Goal: Transaction & Acquisition: Purchase product/service

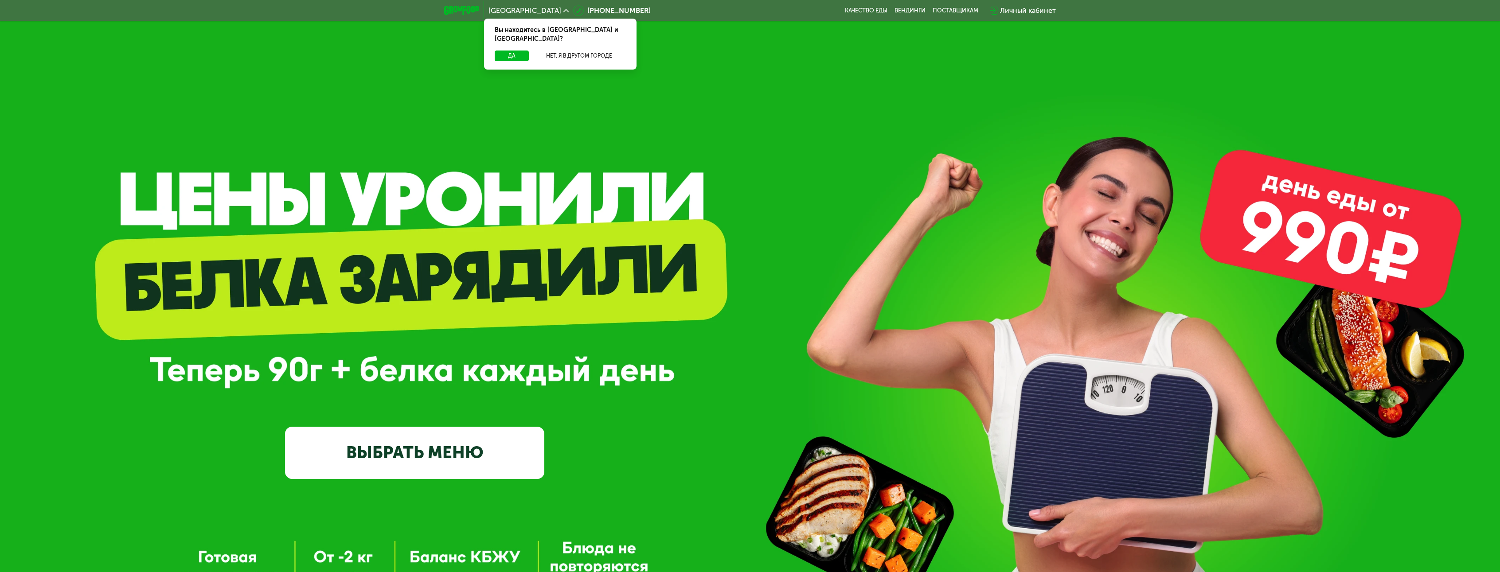
click at [459, 458] on link "ВЫБРАТЬ МЕНЮ" at bounding box center [414, 453] width 259 height 52
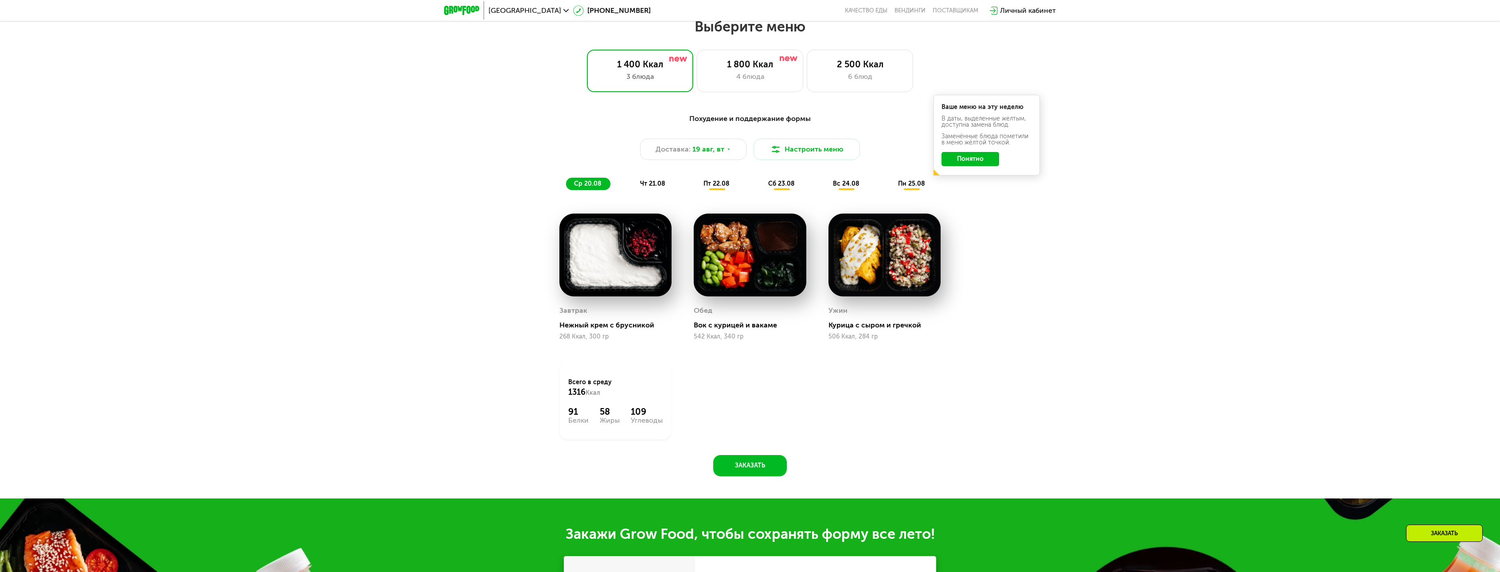
scroll to position [700, 0]
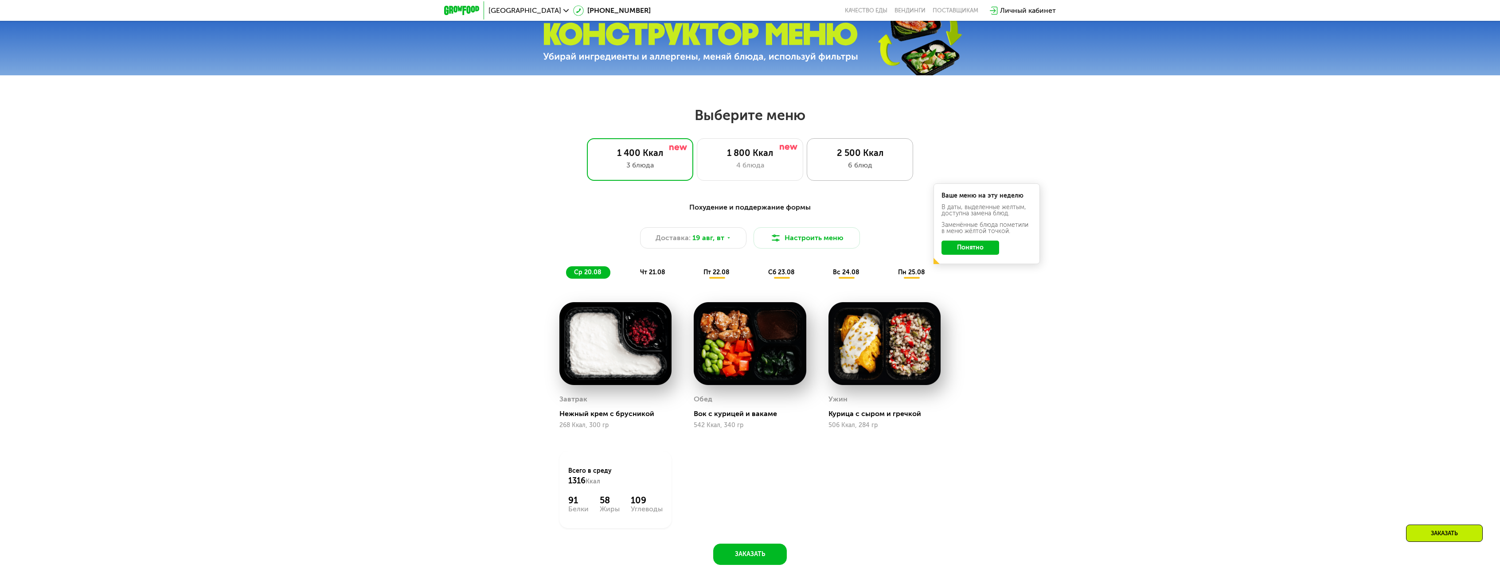
click at [859, 157] on div "2 500 Ккал" at bounding box center [860, 153] width 88 height 11
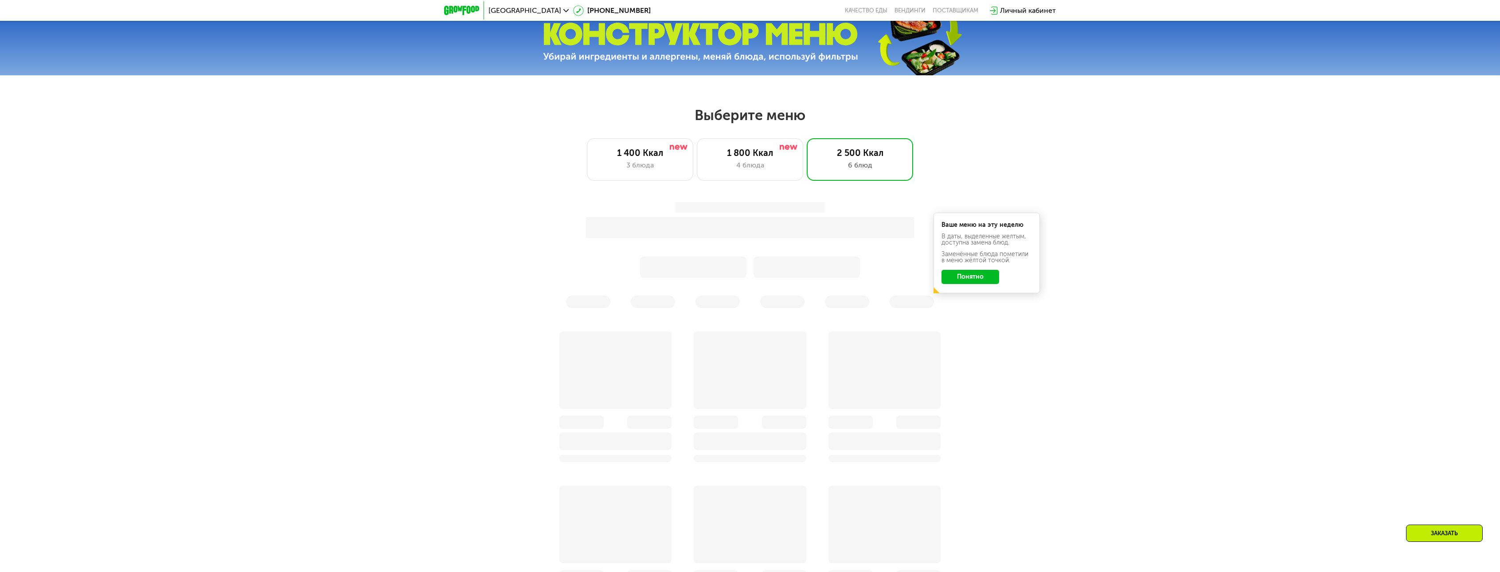
click at [986, 283] on button "Понятно" at bounding box center [971, 277] width 58 height 14
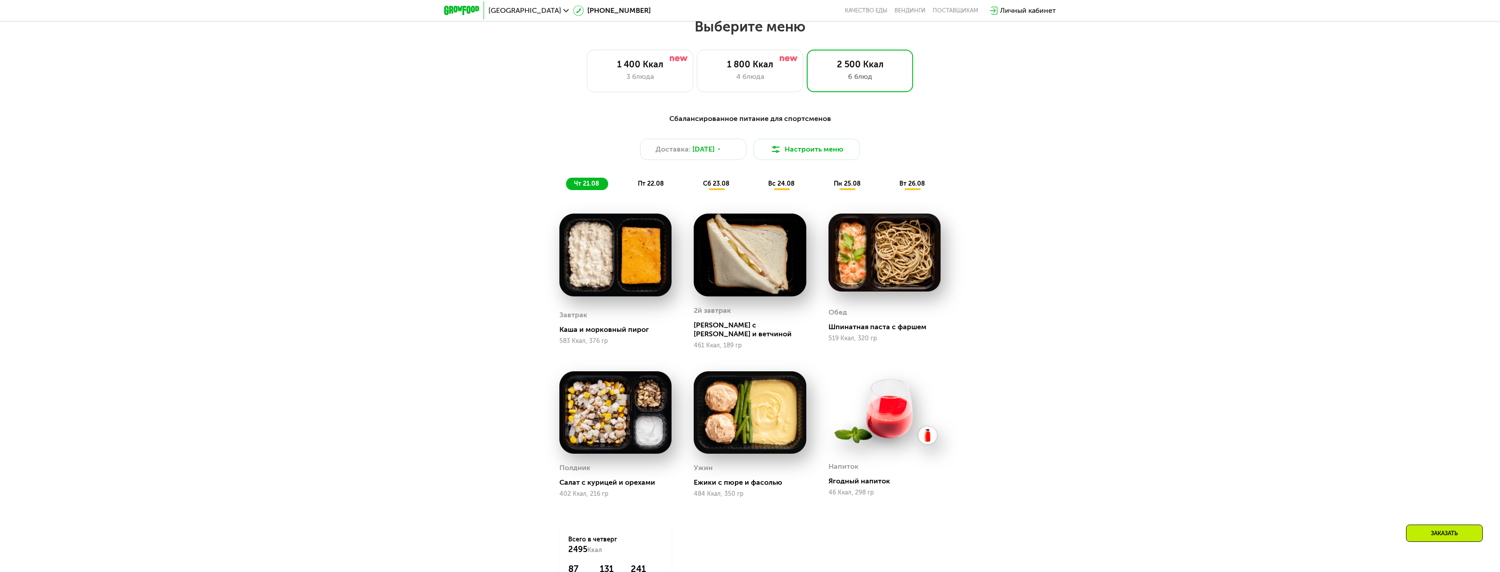
scroll to position [1099, 0]
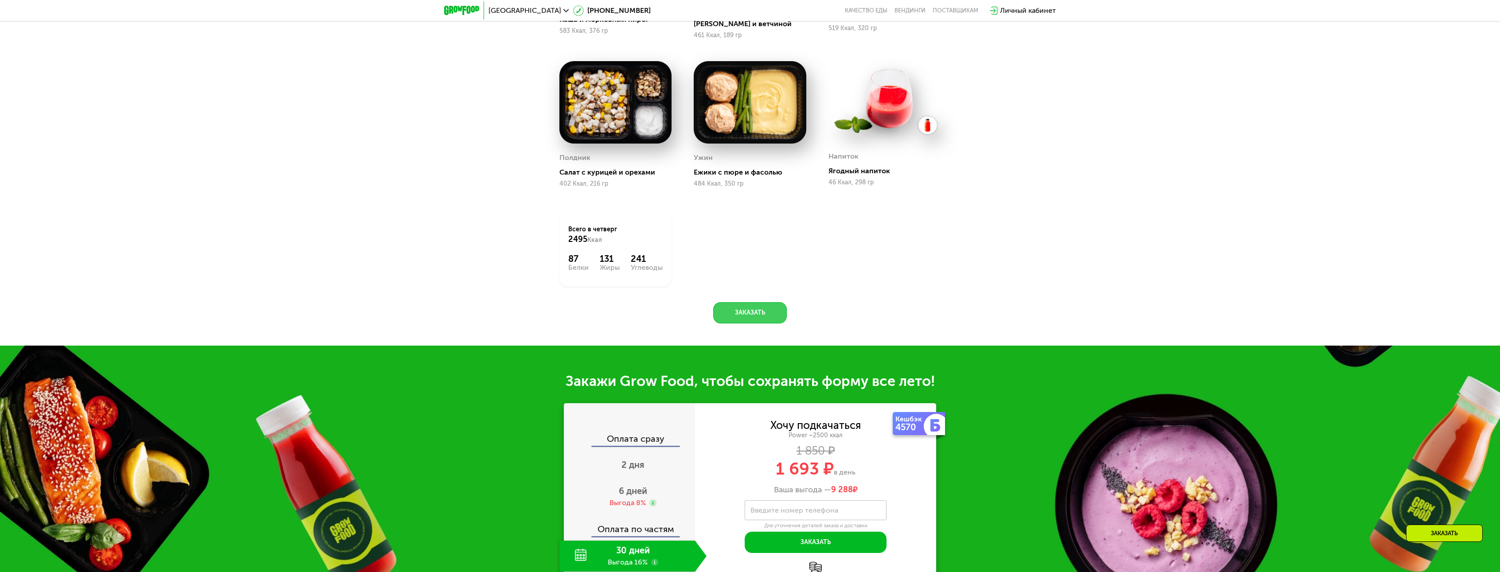
click at [766, 311] on button "Заказать" at bounding box center [750, 312] width 74 height 21
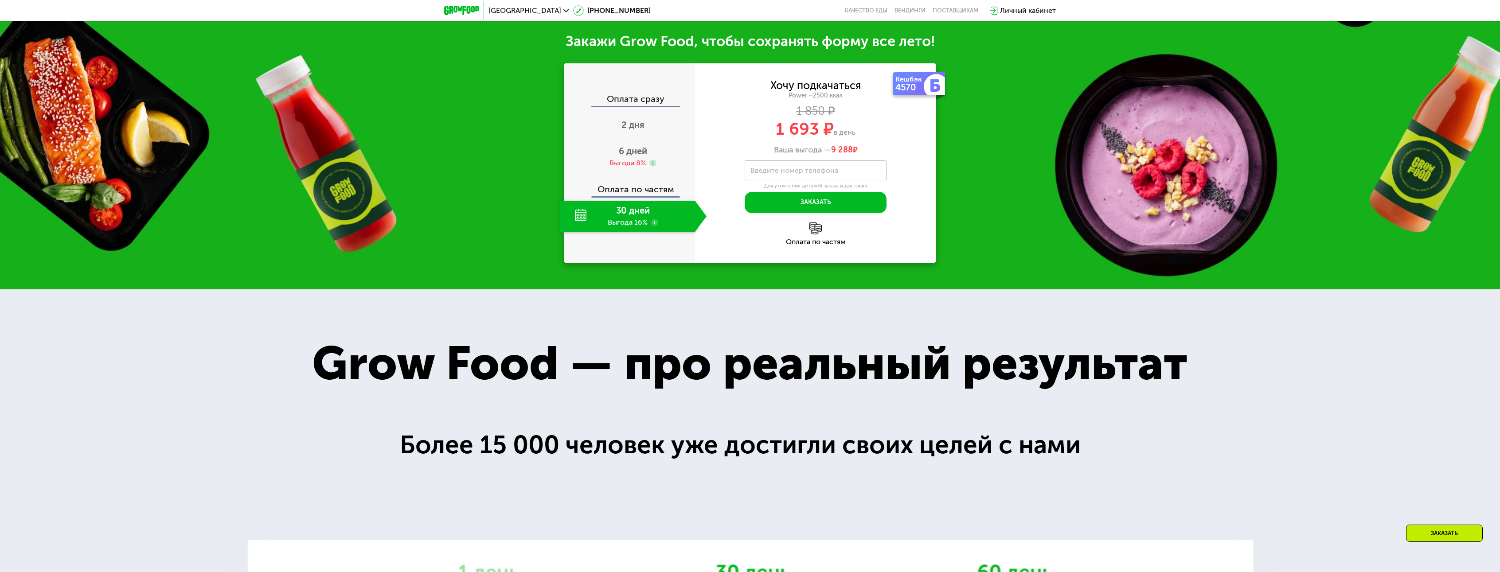
scroll to position [1306, 0]
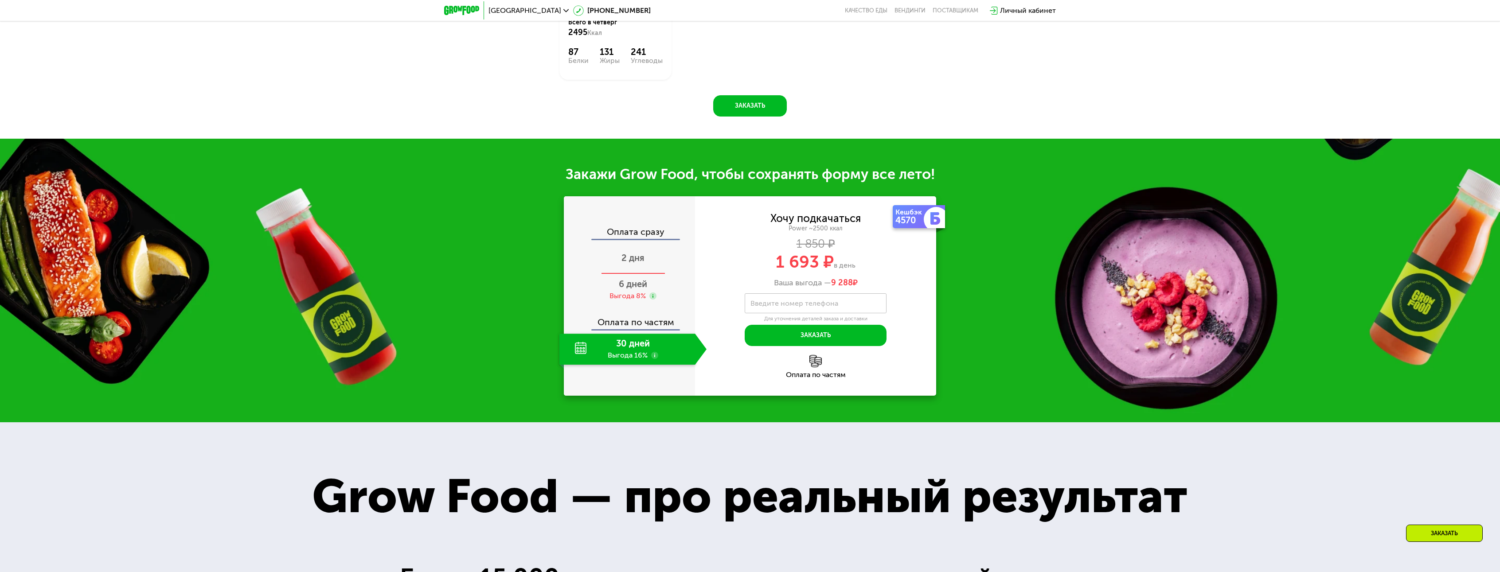
click at [632, 253] on span "2 дня" at bounding box center [633, 258] width 23 height 11
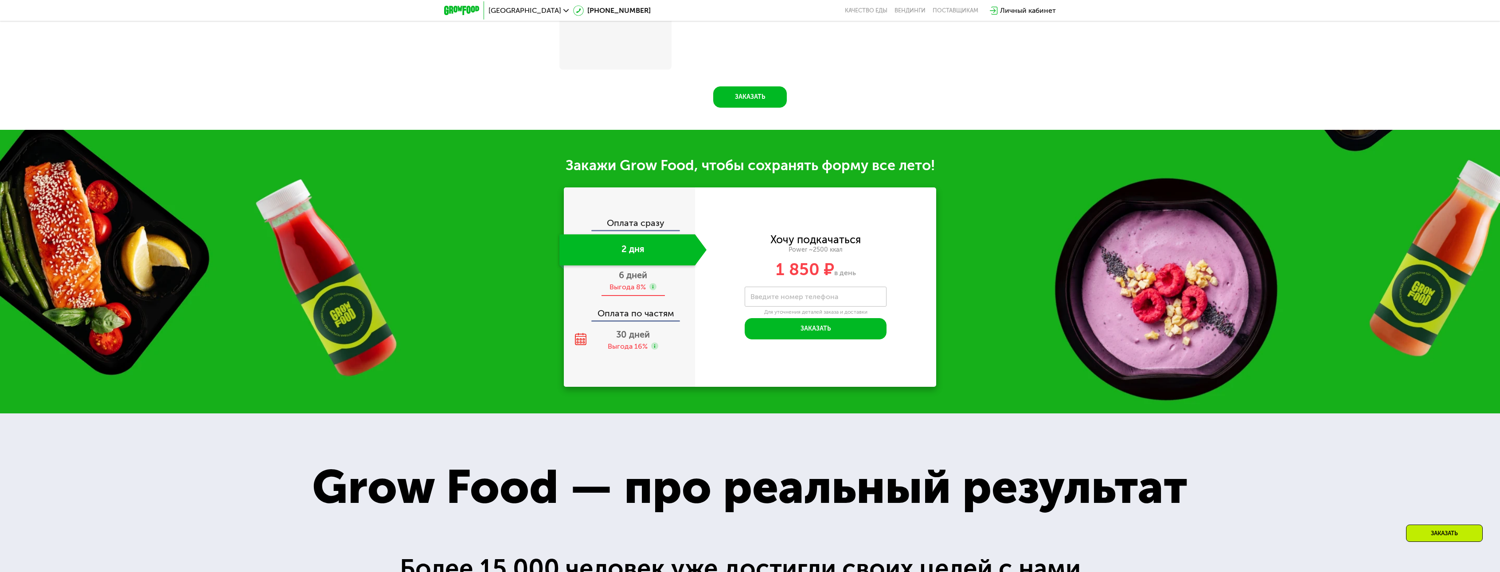
click at [631, 284] on div "6 дней Выгода 8%" at bounding box center [632, 281] width 147 height 31
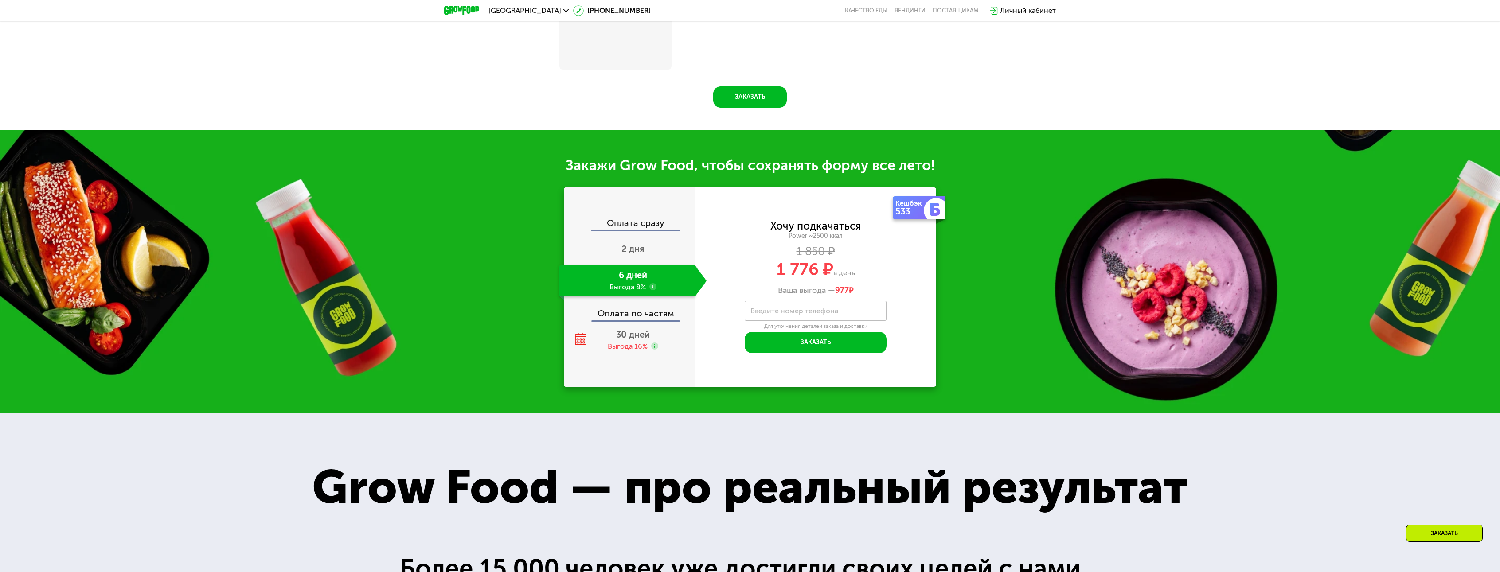
scroll to position [1306, 0]
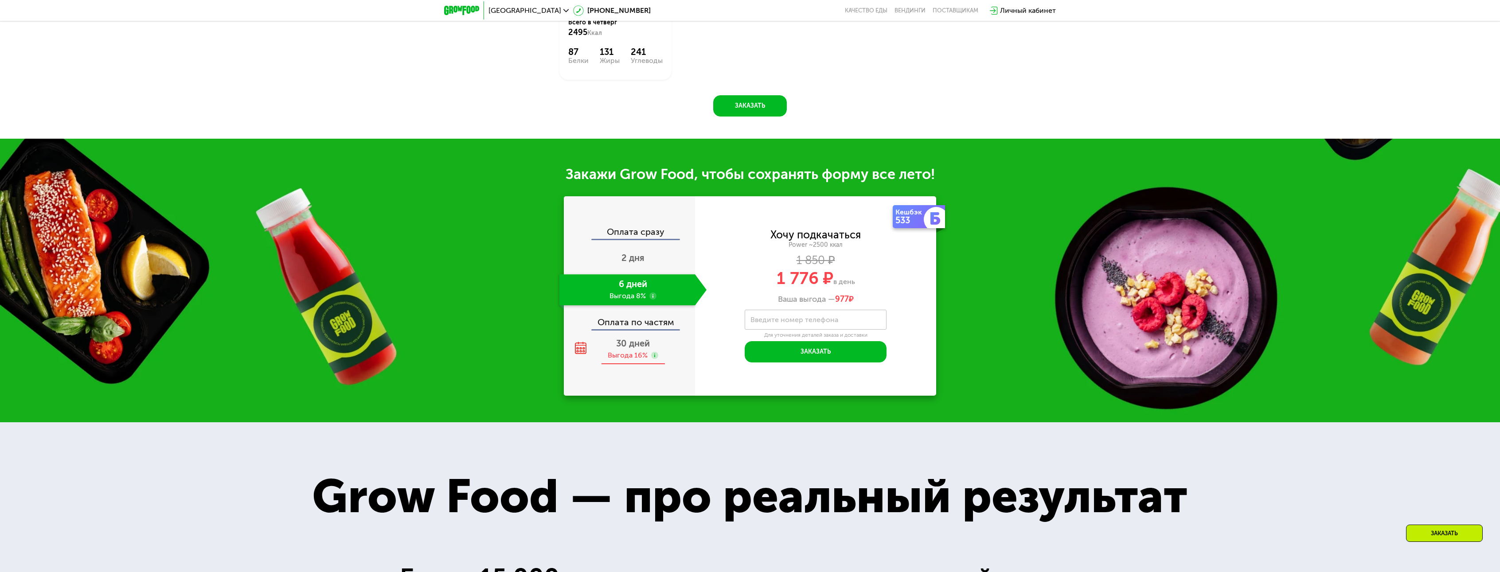
click at [631, 338] on span "30 дней" at bounding box center [633, 343] width 34 height 11
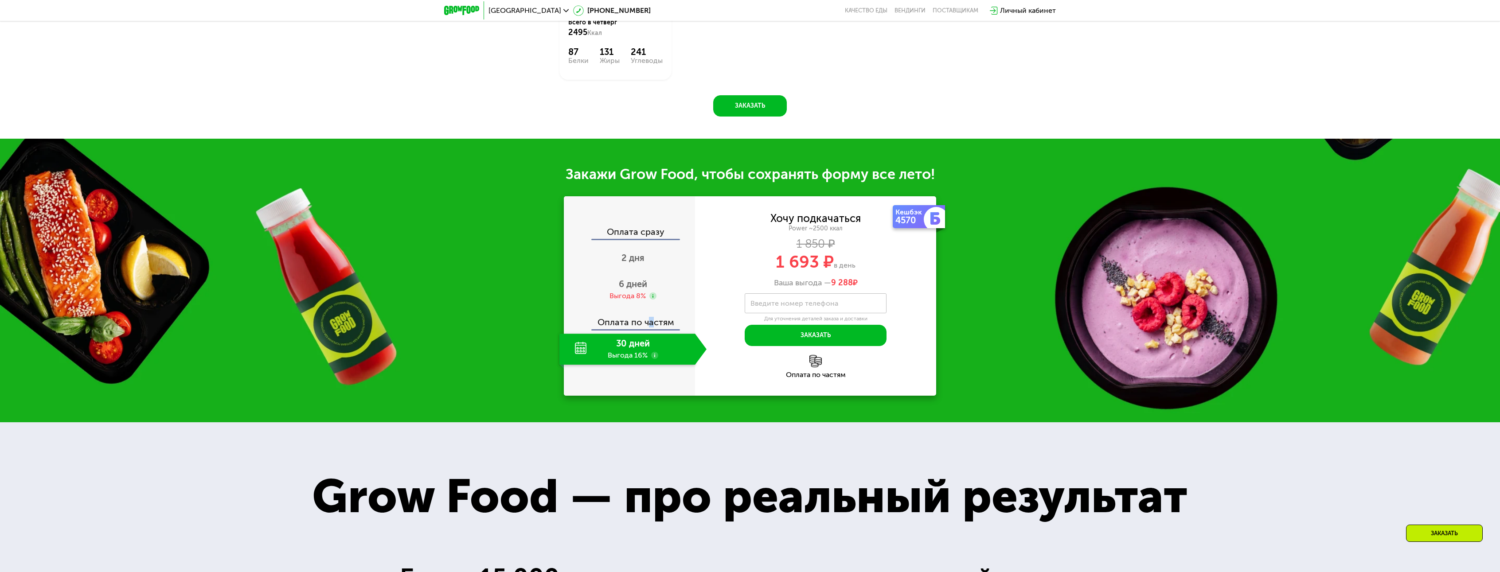
drag, startPoint x: 649, startPoint y: 316, endPoint x: 653, endPoint y: 317, distance: 4.5
click at [653, 317] on div "Оплата по частям" at bounding box center [630, 319] width 130 height 20
click at [626, 200] on div "Оплата сразу 2 дня 6 дней Выгода 8% Оплата по частям 30 дней Выгода 16%" at bounding box center [629, 296] width 131 height 200
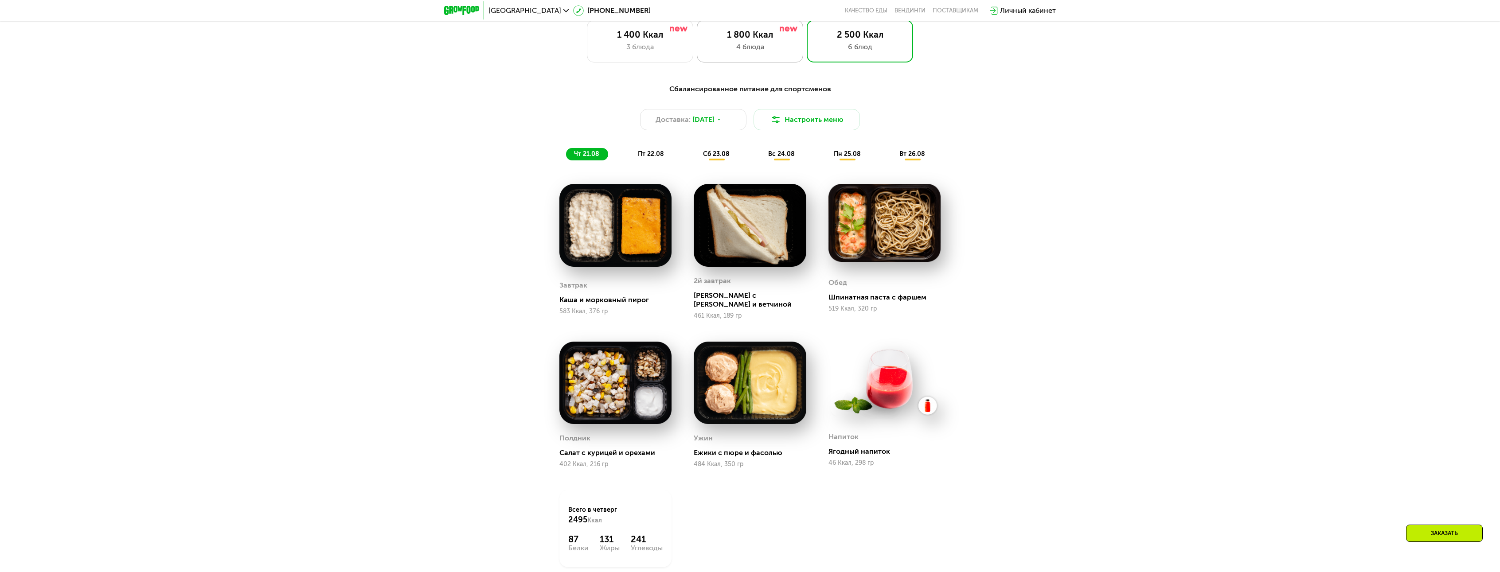
scroll to position [641, 0]
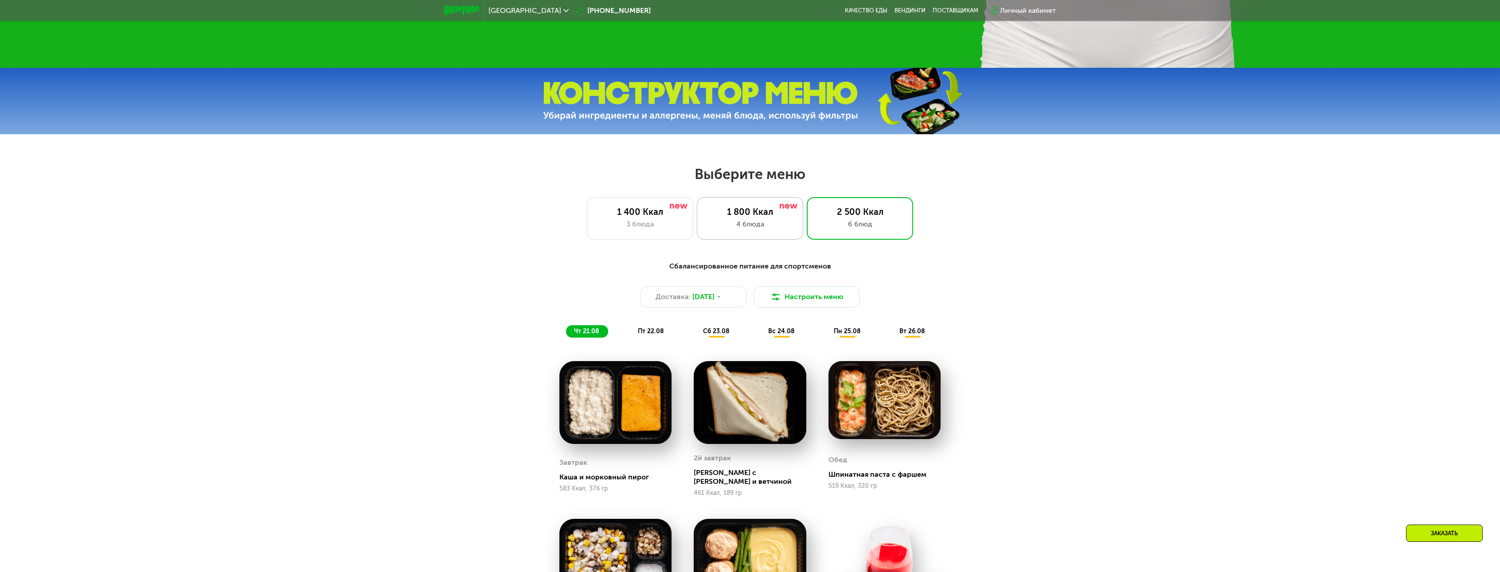
click at [794, 230] on div "4 блюда" at bounding box center [750, 224] width 88 height 11
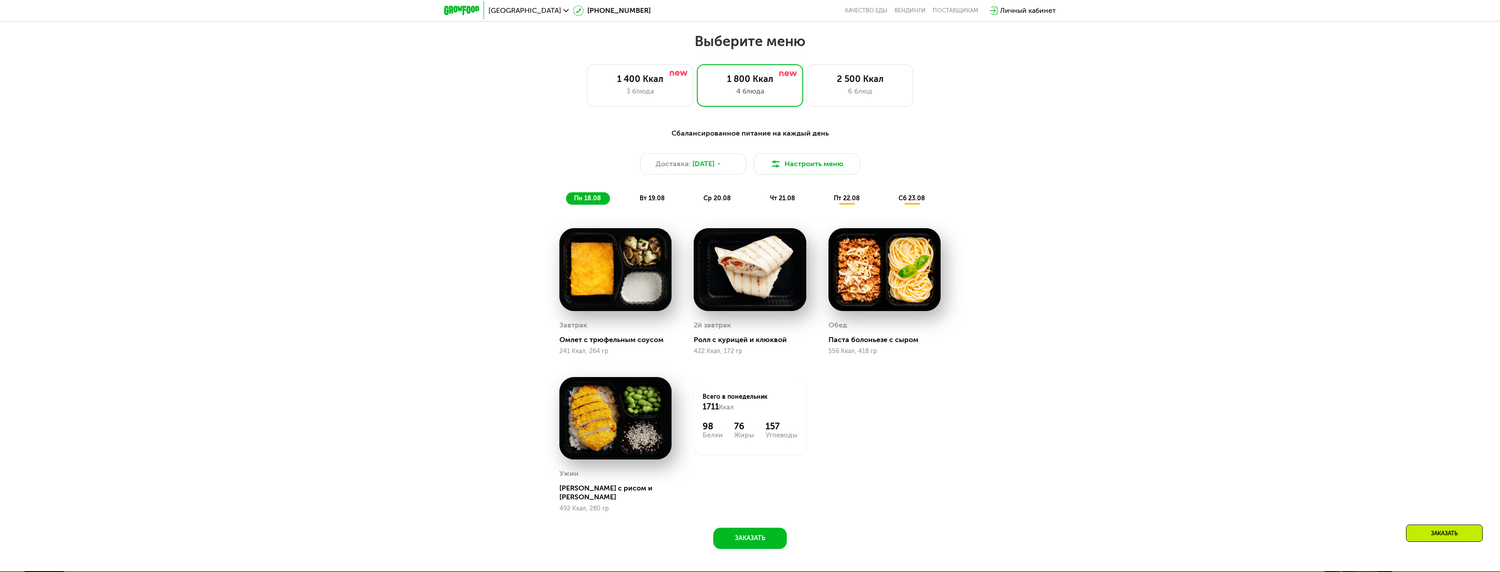
scroll to position [685, 0]
